Goal: Check status: Check status

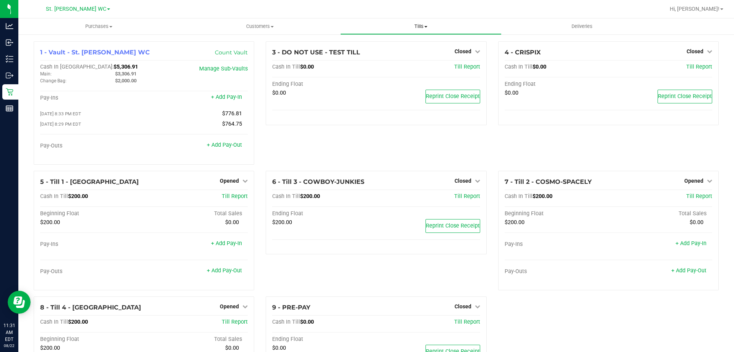
click at [427, 34] on ul "Purchases Summary of purchases Fulfillment All purchases Customers All customer…" at bounding box center [385, 26] width 734 height 16
click at [423, 29] on span "Tills" at bounding box center [421, 26] width 160 height 7
click at [383, 44] on span "Manage tills" at bounding box center [366, 46] width 52 height 7
click at [474, 143] on div "3 - DO NOT USE - TEST TILL Closed Open Till Cash In Till $0.00 Till Report Endi…" at bounding box center [376, 105] width 232 height 129
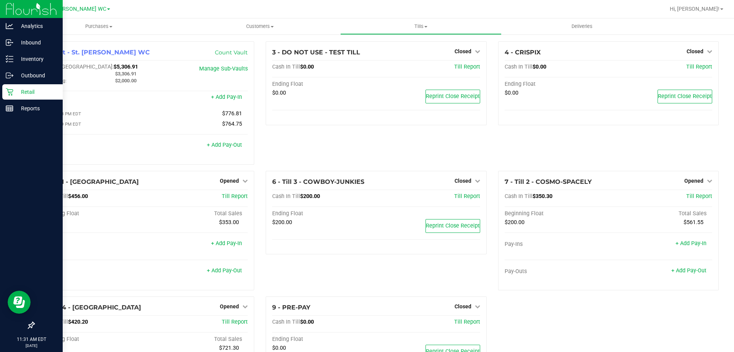
click at [32, 94] on p "Retail" at bounding box center [36, 91] width 46 height 9
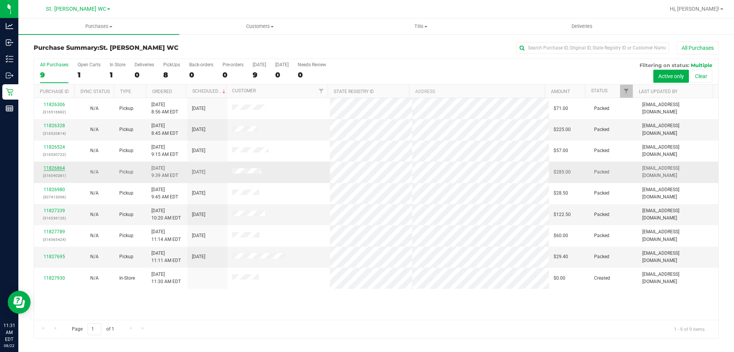
click at [59, 170] on link "11826864" at bounding box center [54, 167] width 21 height 5
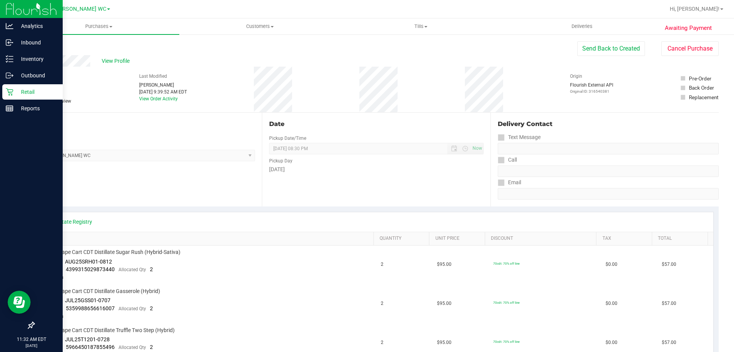
click at [16, 97] on div "Retail" at bounding box center [32, 91] width 60 height 15
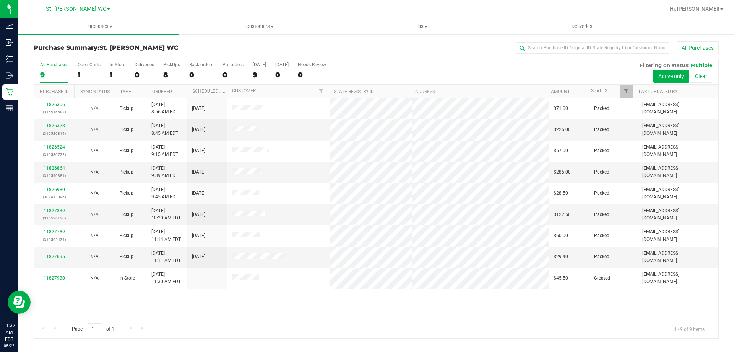
click at [272, 298] on div "11826306 (316516682) N/A Pickup [DATE] 8:56 AM EDT 8/22/2025 $71.00 Packed [EMA…" at bounding box center [376, 208] width 685 height 221
click at [362, 44] on div "All Purchases" at bounding box center [490, 47] width 457 height 13
